Goal: Task Accomplishment & Management: Manage account settings

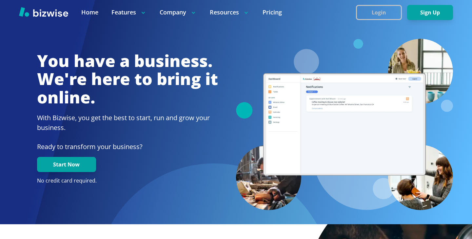
click at [388, 8] on button "Login" at bounding box center [379, 12] width 46 height 15
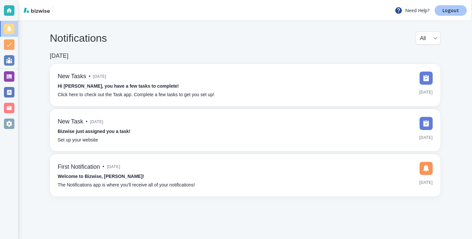
click at [437, 10] on link "Logout" at bounding box center [451, 10] width 32 height 10
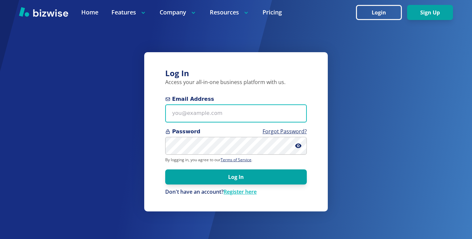
click at [264, 107] on input "Email Address" at bounding box center [236, 113] width 142 height 18
paste input "[PERSON_NAME][EMAIL_ADDRESS][DOMAIN_NAME]"
type input "[PERSON_NAME][EMAIL_ADDRESS][DOMAIN_NAME]"
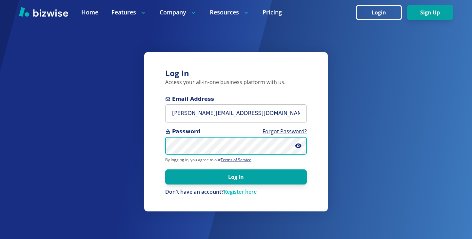
click at [165, 169] on button "Log In" at bounding box center [236, 176] width 142 height 15
